Goal: Transaction & Acquisition: Purchase product/service

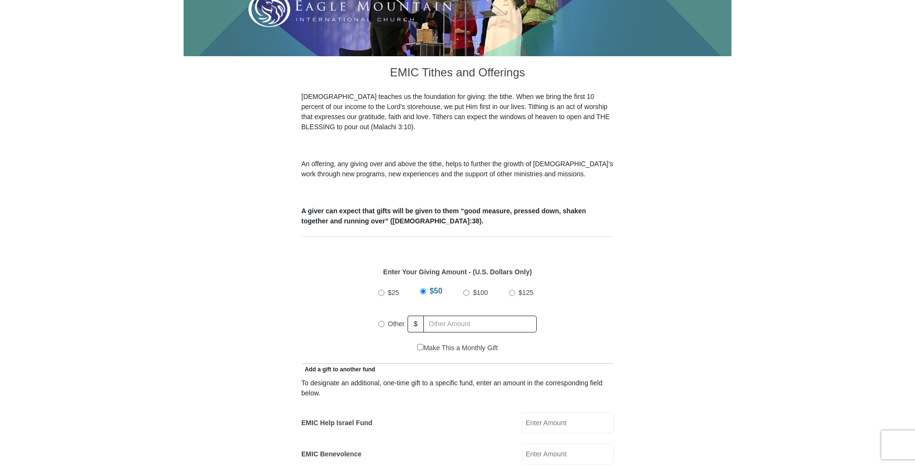
scroll to position [240, 0]
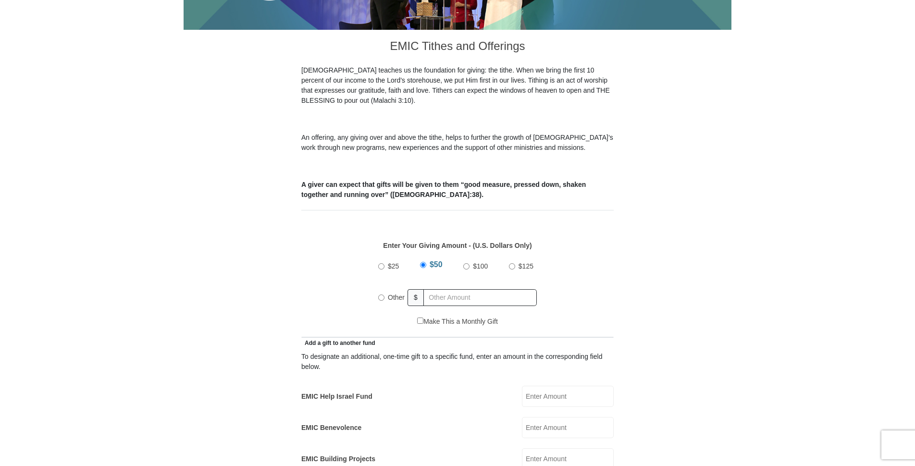
click at [382, 295] on input "Other" at bounding box center [381, 298] width 6 height 6
radio input "true"
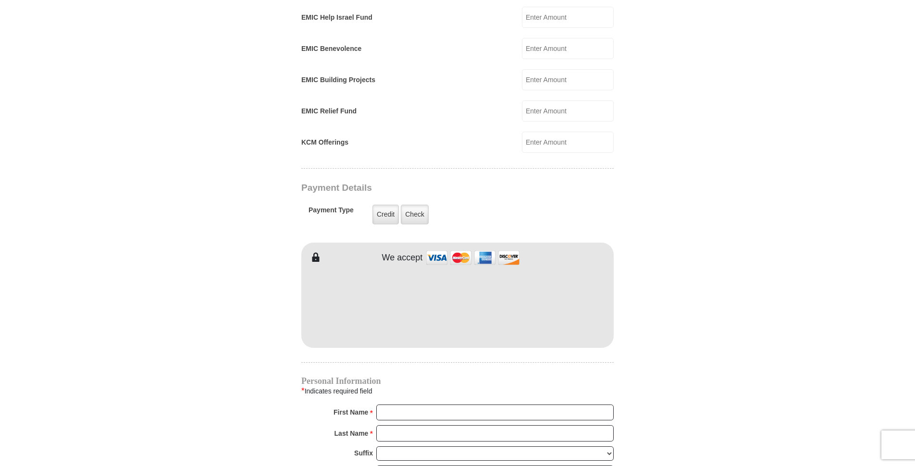
scroll to position [625, 0]
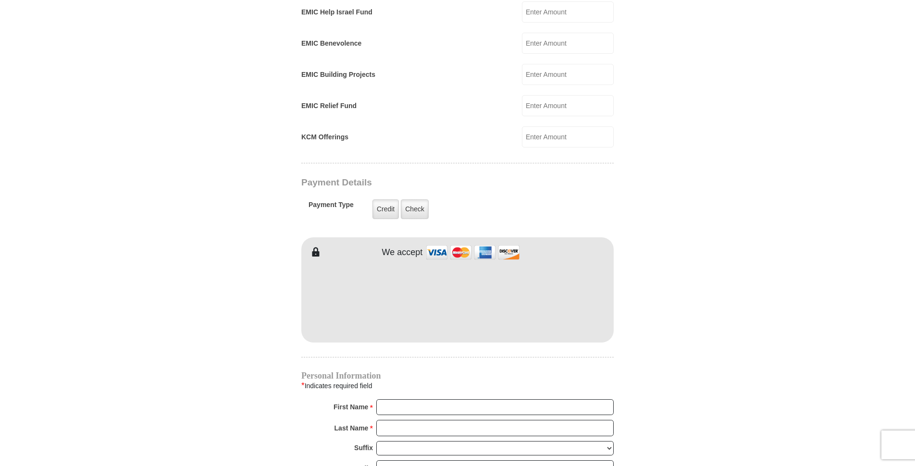
type input "975.00"
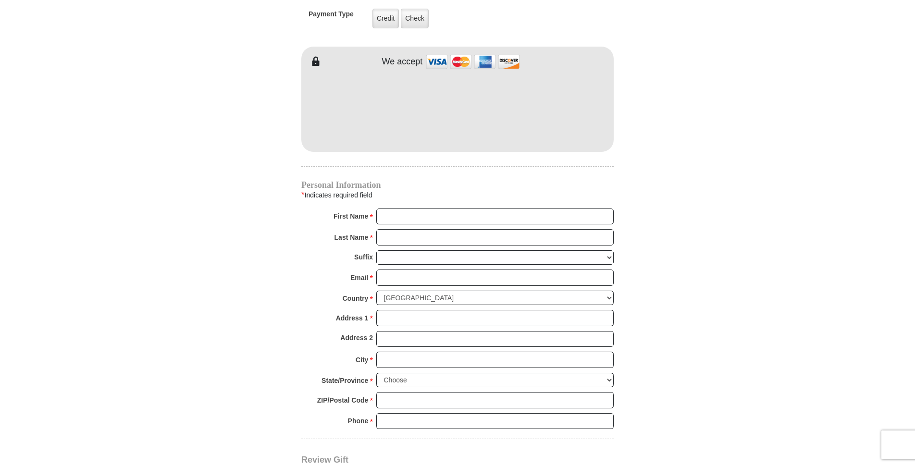
scroll to position [817, 0]
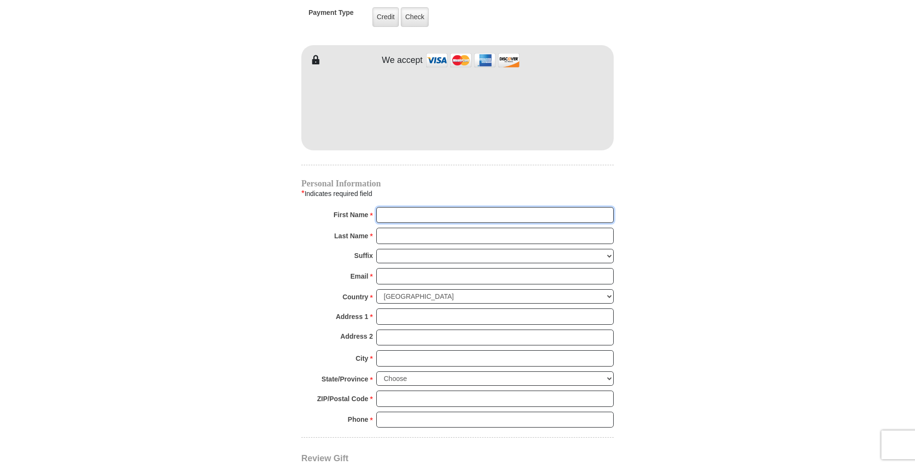
click at [395, 207] on input "First Name *" at bounding box center [494, 215] width 237 height 16
type input "[PERSON_NAME]"
type input "Bronlee"
type input "[EMAIL_ADDRESS][DOMAIN_NAME]"
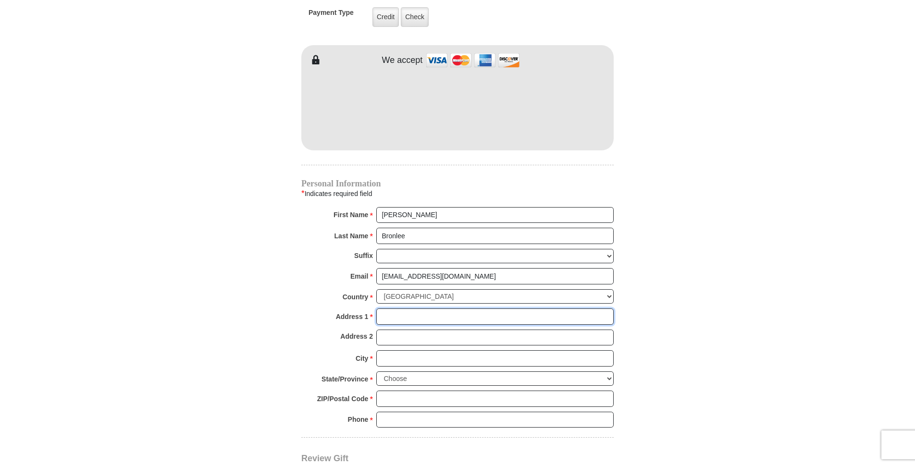
type input "[STREET_ADDRESS][PERSON_NAME]"
type input "[GEOGRAPHIC_DATA]"
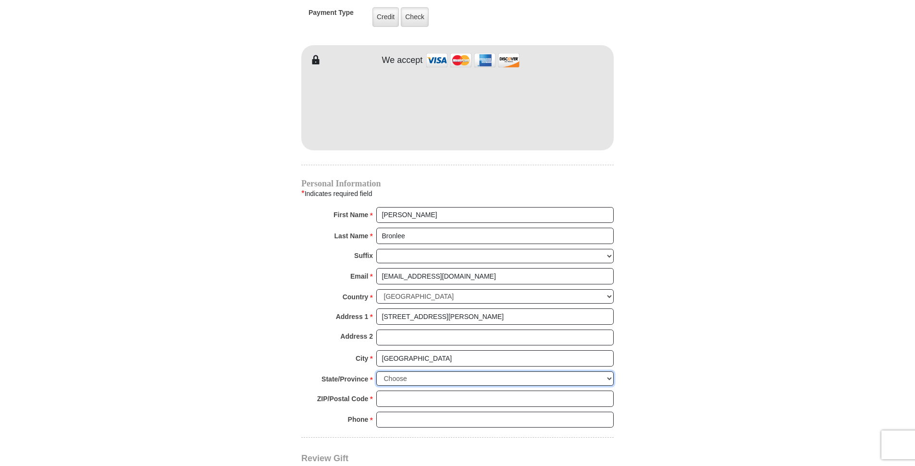
select select "[GEOGRAPHIC_DATA]"
type input "75756"
type input "9709869182"
click at [392, 228] on input "Bronlee" at bounding box center [494, 236] width 237 height 16
type input "[PERSON_NAME]"
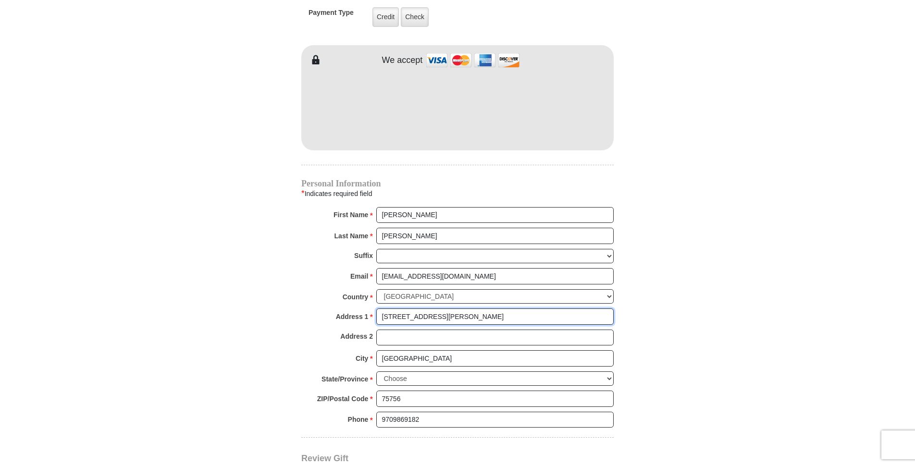
drag, startPoint x: 496, startPoint y: 303, endPoint x: 440, endPoint y: 311, distance: 55.9
click at [440, 311] on input "[STREET_ADDRESS][PERSON_NAME]" at bounding box center [494, 317] width 237 height 16
type input "[STREET_ADDRESS][PERSON_NAME]"
click at [556, 330] on input "Address 2" at bounding box center [494, 338] width 237 height 16
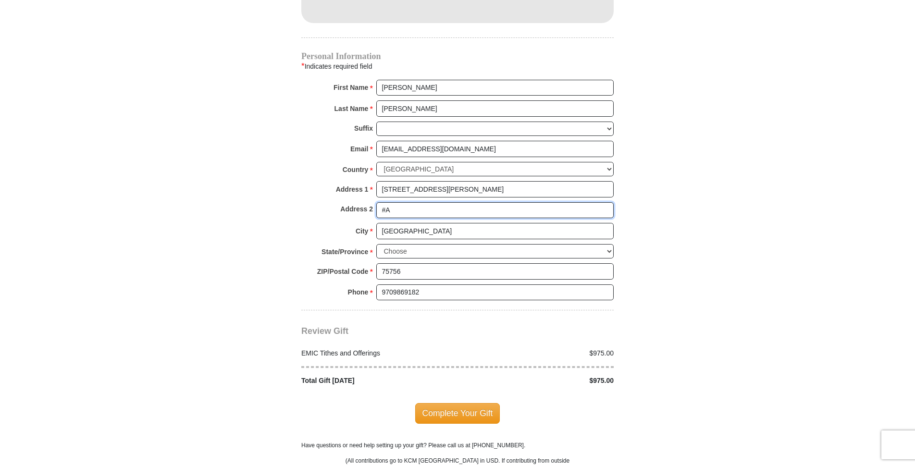
scroll to position [961, 0]
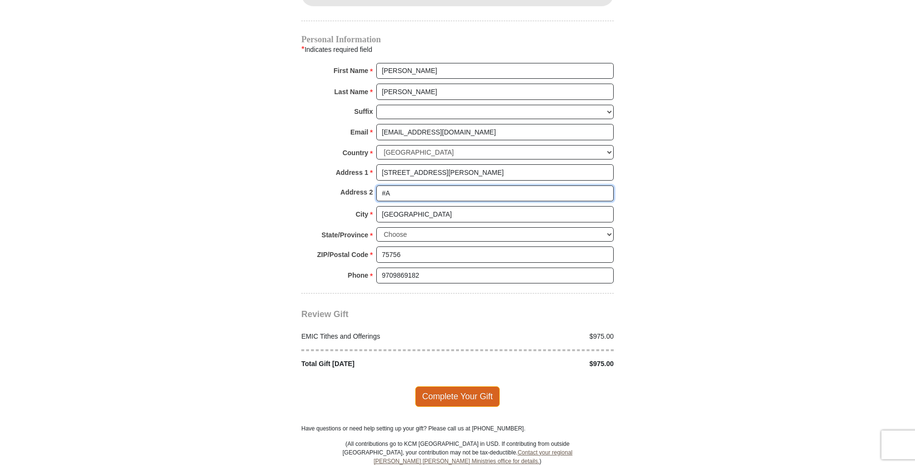
type input "#A"
click at [471, 386] on span "Complete Your Gift" at bounding box center [457, 396] width 85 height 20
